Goal: Task Accomplishment & Management: Manage account settings

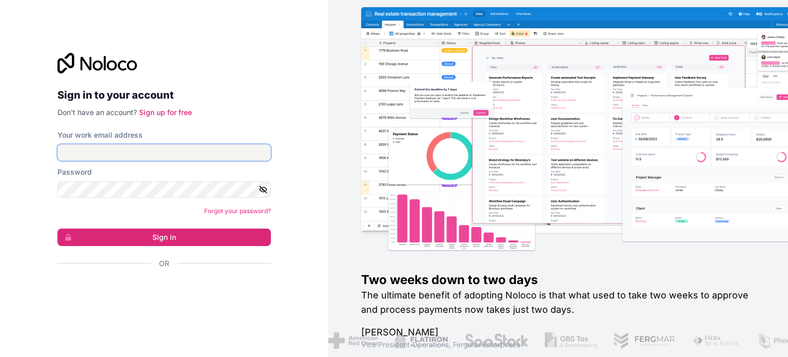
click at [94, 153] on input "Your work email address" at bounding box center [163, 152] width 213 height 16
type input "[PERSON_NAME][EMAIL_ADDRESS][DOMAIN_NAME]"
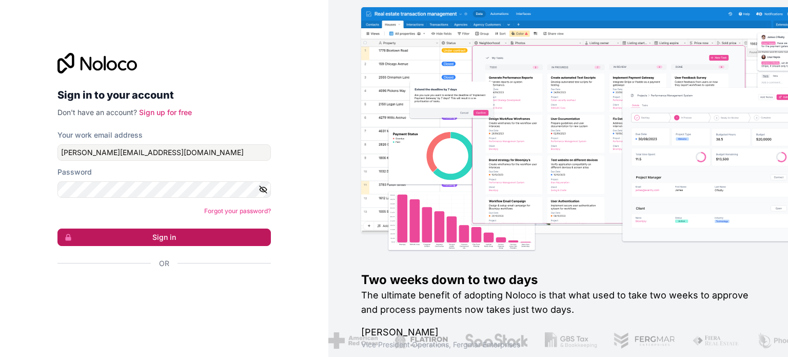
click at [201, 238] on button "Sign in" at bounding box center [163, 236] width 213 height 17
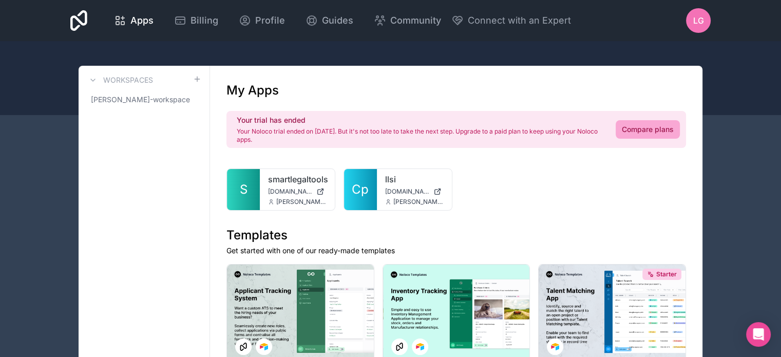
click at [706, 11] on div "LG" at bounding box center [698, 20] width 25 height 25
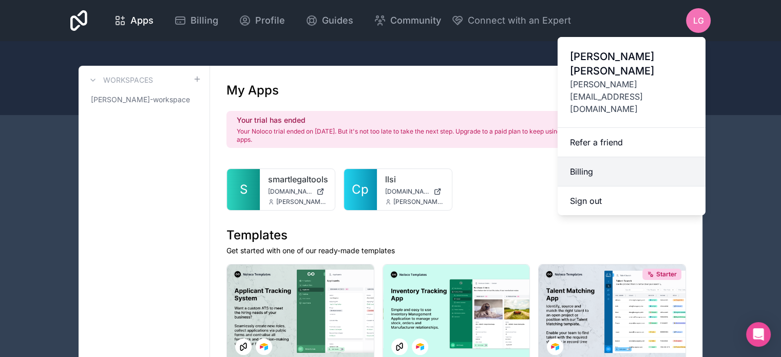
click at [591, 157] on link "Billing" at bounding box center [631, 171] width 148 height 29
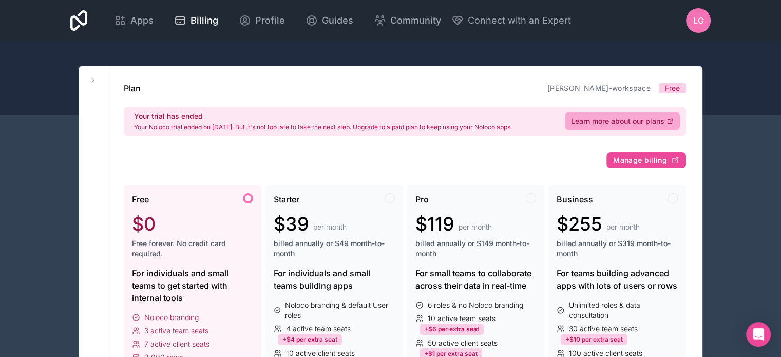
scroll to position [154, 0]
